Goal: Information Seeking & Learning: Learn about a topic

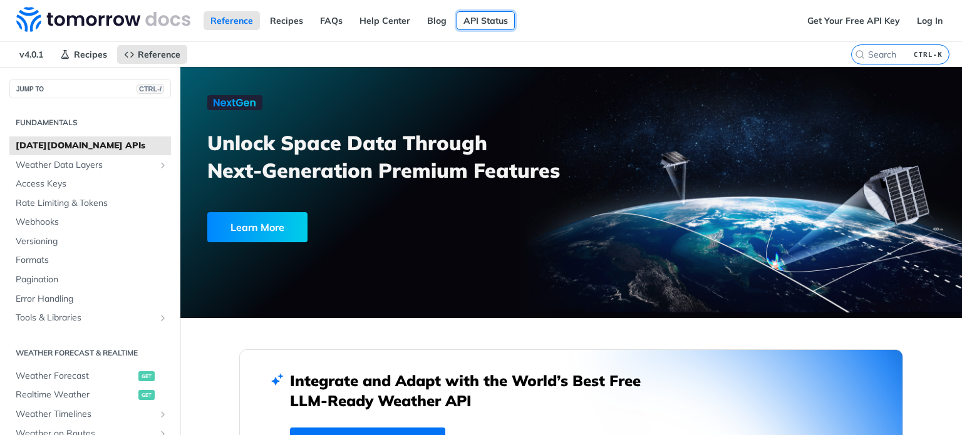
click at [473, 18] on link "API Status" at bounding box center [486, 20] width 58 height 19
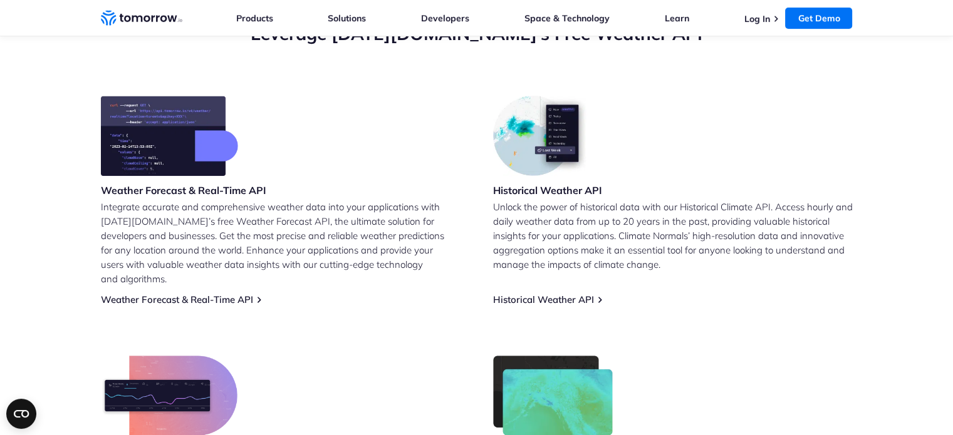
scroll to position [501, 0]
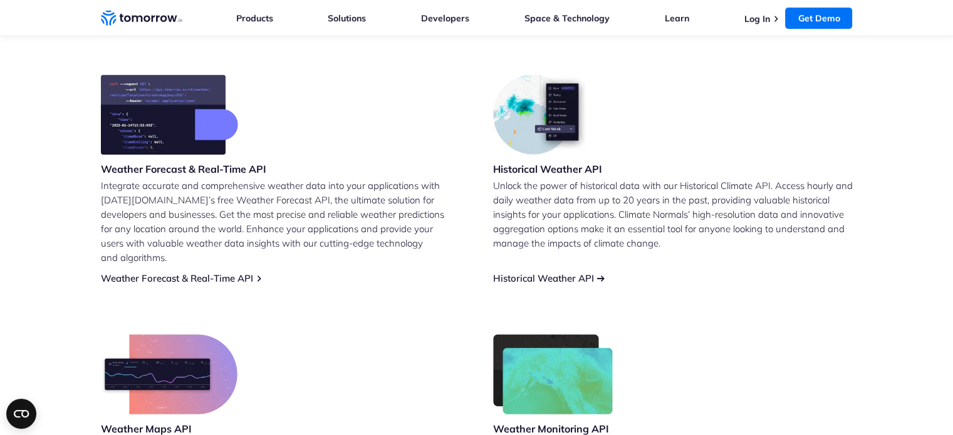
click at [582, 273] on link "Historical Weather API" at bounding box center [543, 279] width 101 height 12
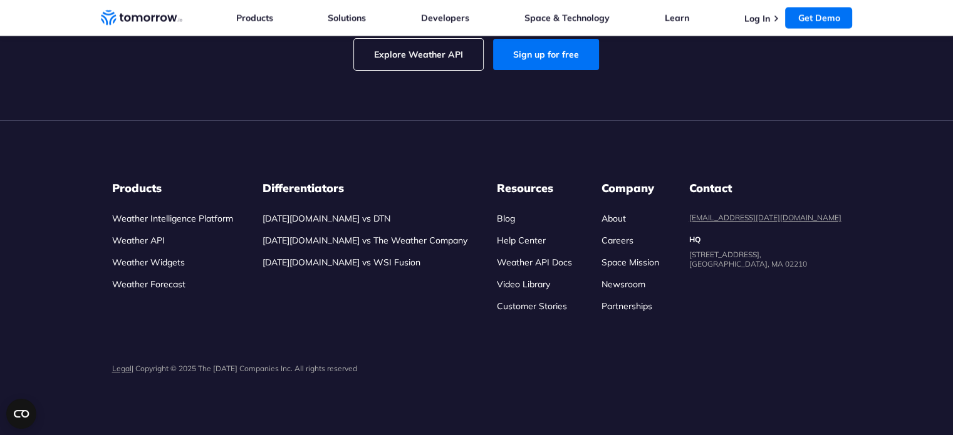
scroll to position [3884, 0]
click at [467, 70] on link "Explore Weather API" at bounding box center [418, 54] width 129 height 31
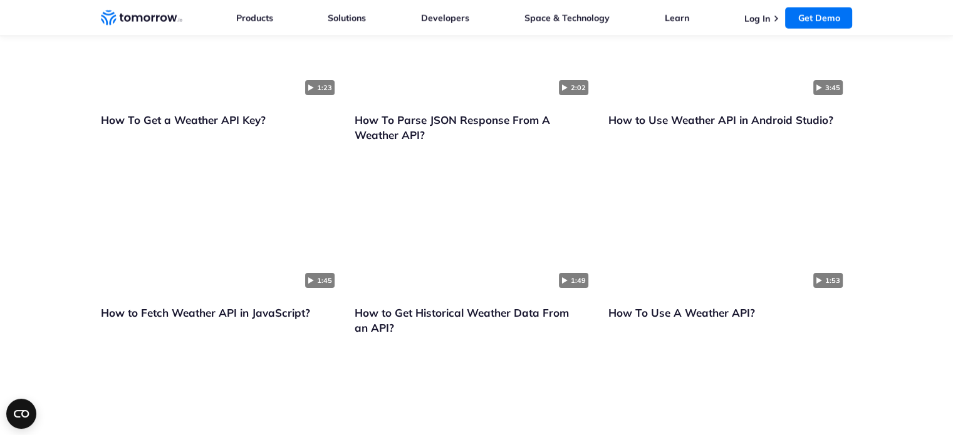
scroll to position [2756, 0]
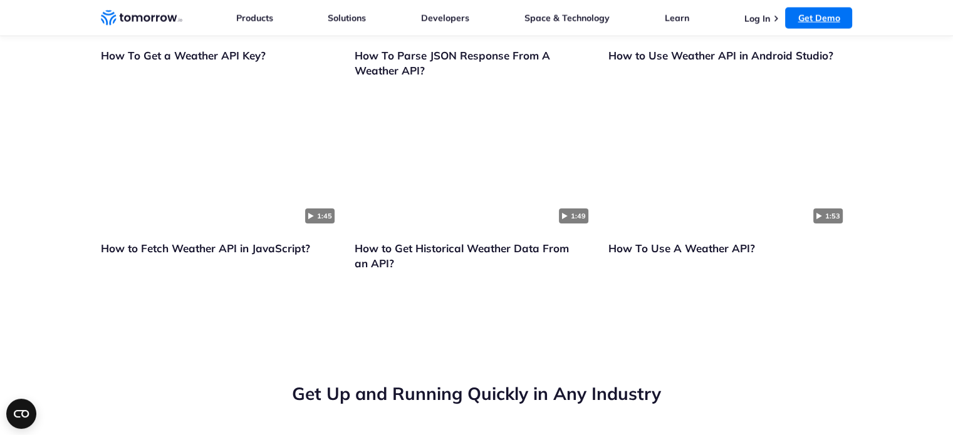
click at [794, 21] on link "Get Demo" at bounding box center [818, 18] width 67 height 21
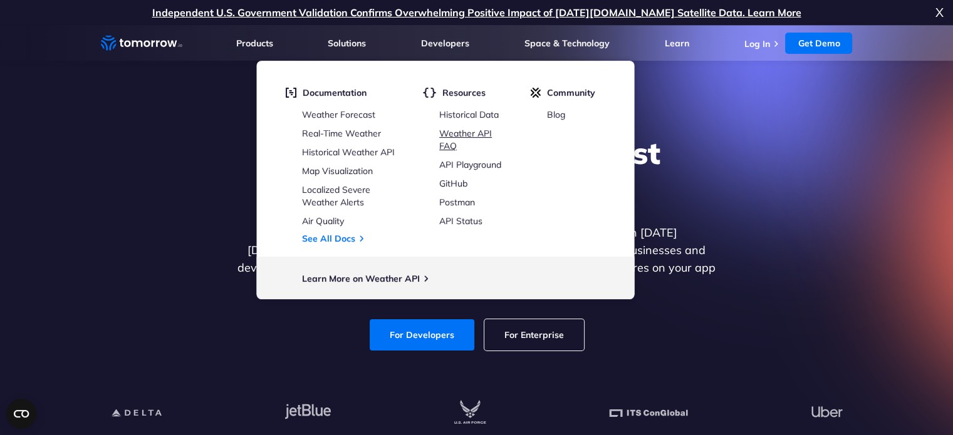
click at [489, 137] on link "Weather API FAQ" at bounding box center [465, 140] width 53 height 24
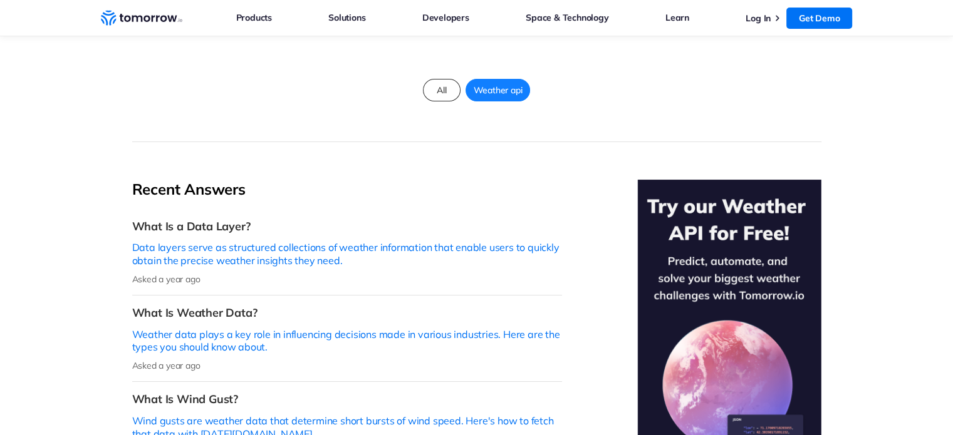
scroll to position [188, 0]
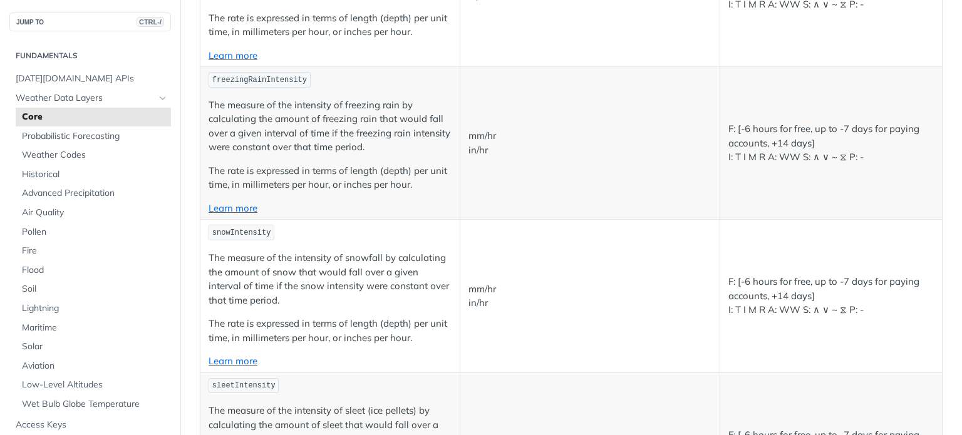
scroll to position [2756, 0]
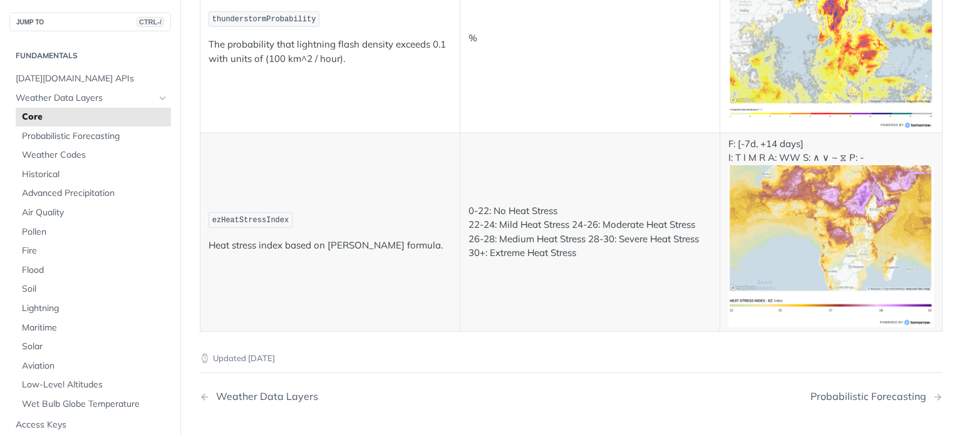
scroll to position [6828, 0]
